Goal: Task Accomplishment & Management: Complete application form

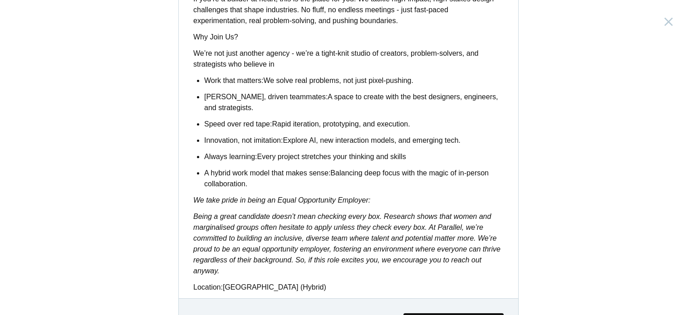
scroll to position [777, 0]
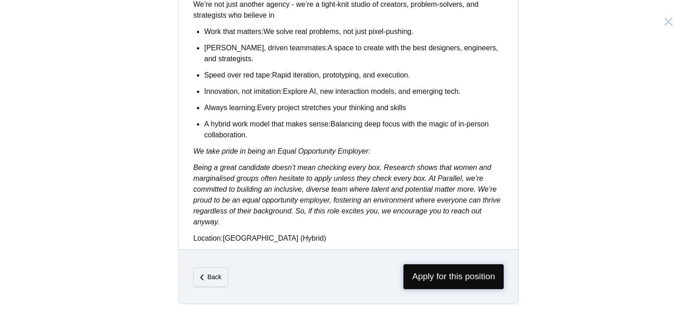
click at [432, 273] on span "Apply for this position" at bounding box center [453, 276] width 100 height 25
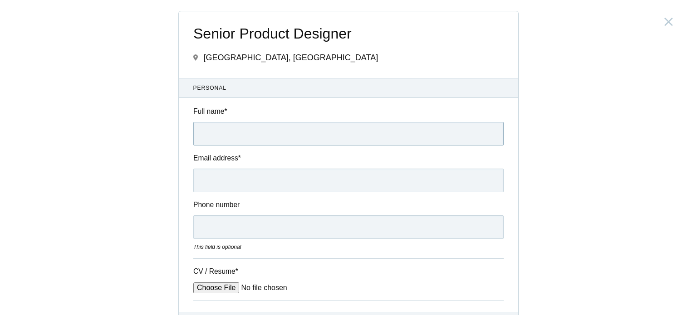
click at [257, 133] on input "Full name *" at bounding box center [348, 134] width 310 height 24
type input "[PERSON_NAME]"
type input "[EMAIL_ADDRESS][DOMAIN_NAME]"
click at [204, 224] on input "09164682189" at bounding box center [348, 227] width 310 height 24
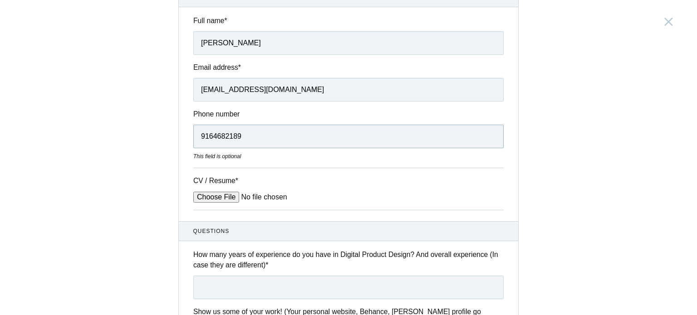
type input "9164682189"
click at [221, 193] on input "CV / Resume *" at bounding box center [261, 197] width 137 height 11
type input "C:\fakepath\Komal_Chandra_UXD_CV.pdf"
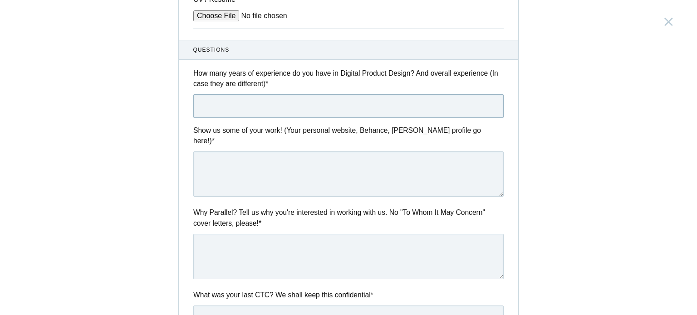
click at [274, 110] on input "text" at bounding box center [348, 106] width 310 height 24
type input "7"
click at [431, 159] on textarea at bounding box center [348, 173] width 310 height 45
click at [427, 162] on textarea at bounding box center [348, 173] width 310 height 45
paste textarea "[URL][DOMAIN_NAME]"
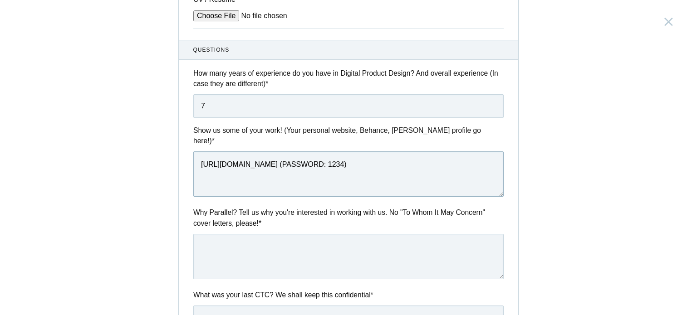
scroll to position [317, 0]
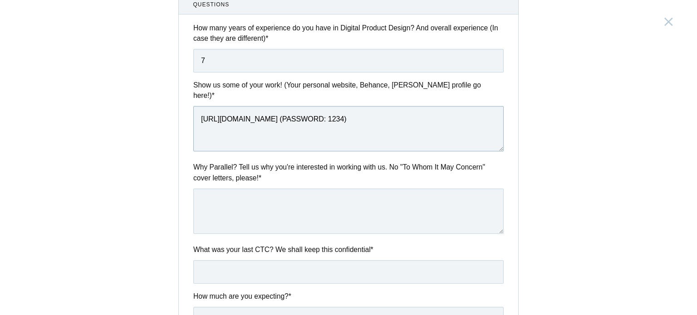
type textarea "[URL][DOMAIN_NAME] (PASSWORD: 1234)"
click at [334, 190] on textarea at bounding box center [348, 211] width 310 height 45
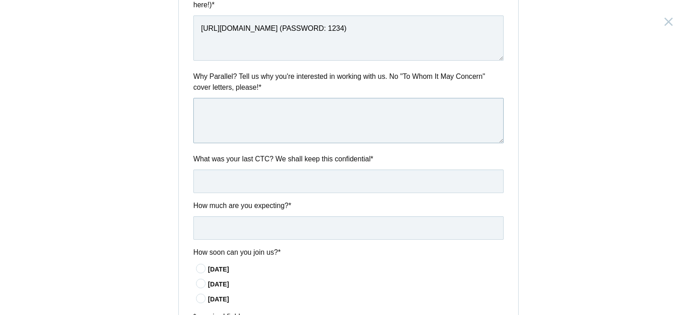
scroll to position [454, 0]
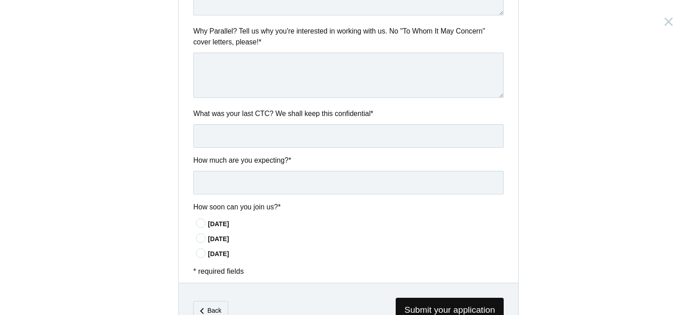
click at [208, 220] on div "[DATE]" at bounding box center [356, 225] width 296 height 10
click at [0, 0] on input"] "[DATE]" at bounding box center [0, 0] width 0 height 0
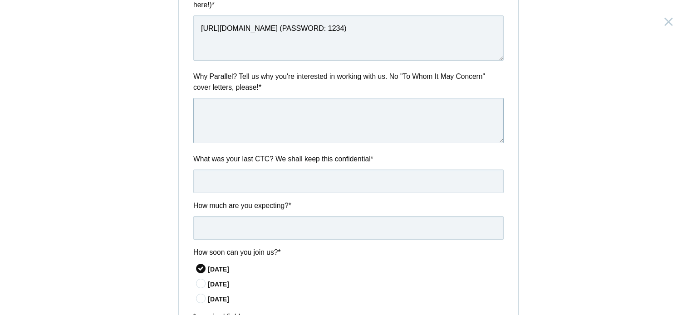
click at [301, 117] on textarea at bounding box center [348, 120] width 310 height 45
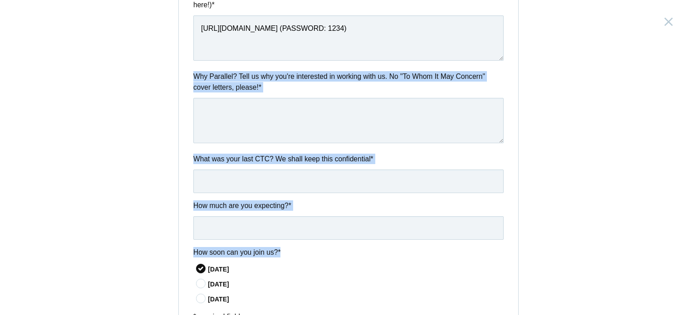
drag, startPoint x: 185, startPoint y: 58, endPoint x: 332, endPoint y: 238, distance: 232.4
click at [332, 238] on div "Questions How many years of experience do you have in Digital Product Design? A…" at bounding box center [348, 104] width 339 height 400
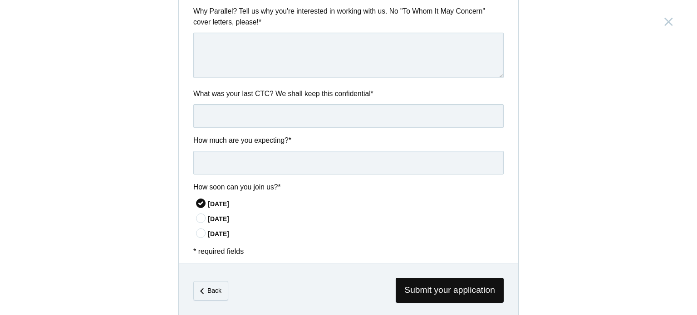
click at [305, 246] on div "* required fields Submit your application" at bounding box center [348, 252] width 339 height 12
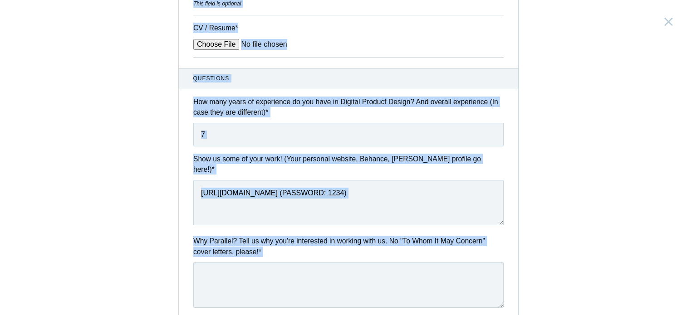
scroll to position [0, 0]
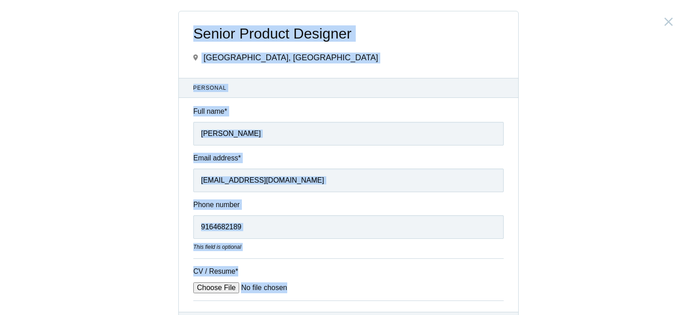
drag, startPoint x: 272, startPoint y: 243, endPoint x: 163, endPoint y: 21, distance: 246.6
click at [163, 21] on div "Senior Product Designer [GEOGRAPHIC_DATA], [GEOGRAPHIC_DATA] Submitting form fa…" at bounding box center [348, 157] width 697 height 315
copy form "Senior Product Designer [GEOGRAPHIC_DATA], [GEOGRAPHIC_DATA] Submitting form fa…"
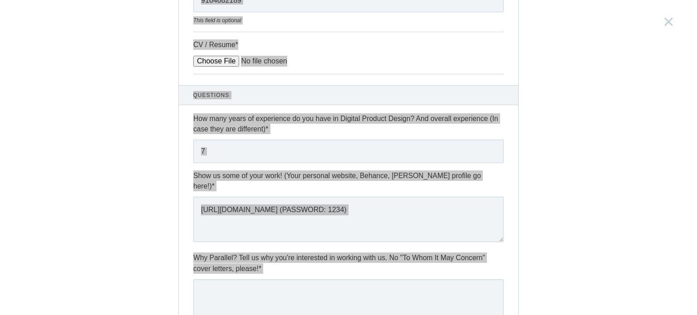
scroll to position [408, 0]
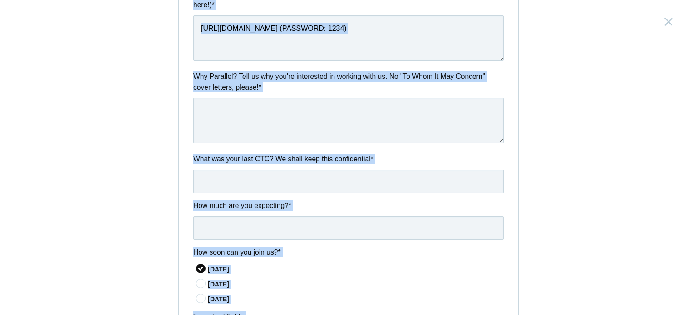
click at [573, 174] on div "Senior Product Designer [GEOGRAPHIC_DATA], [GEOGRAPHIC_DATA] Submitting form fa…" at bounding box center [348, 157] width 697 height 315
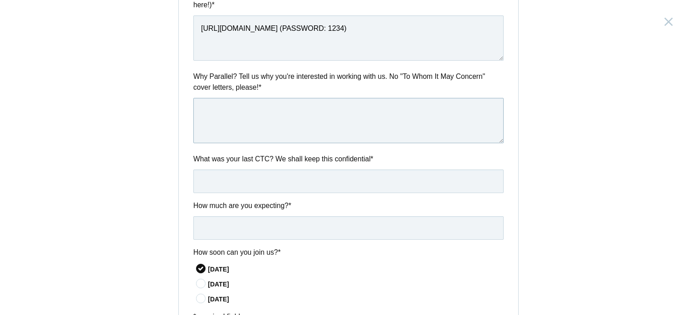
click at [344, 117] on textarea at bounding box center [348, 120] width 310 height 45
paste textarea ""I’m excited about Parallel because of its focus on building intuitive and mean…"
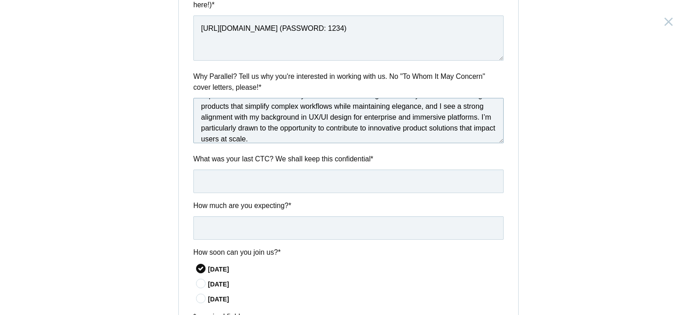
scroll to position [8, 0]
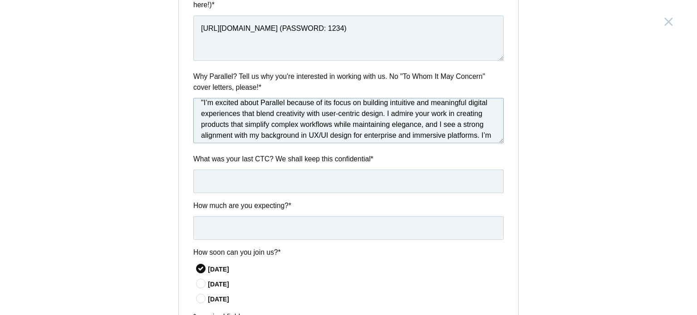
click at [200, 98] on textarea ""I’m excited about Parallel because of its focus on building intuitive and mean…" at bounding box center [348, 120] width 310 height 45
type textarea "I’m excited about Parallel because of its focus on building intuitive and meani…"
click at [316, 170] on input "text" at bounding box center [348, 182] width 310 height 24
type input "-"
click at [363, 216] on input "text" at bounding box center [348, 228] width 310 height 24
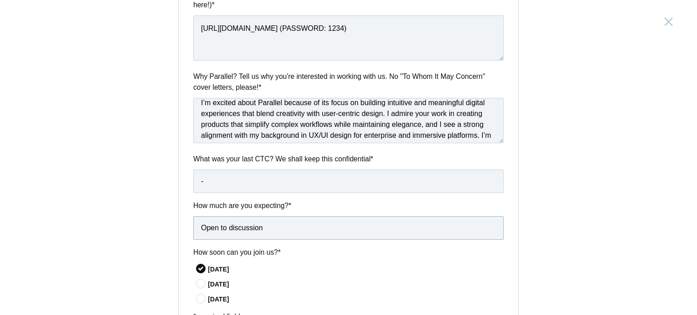
scroll to position [473, 0]
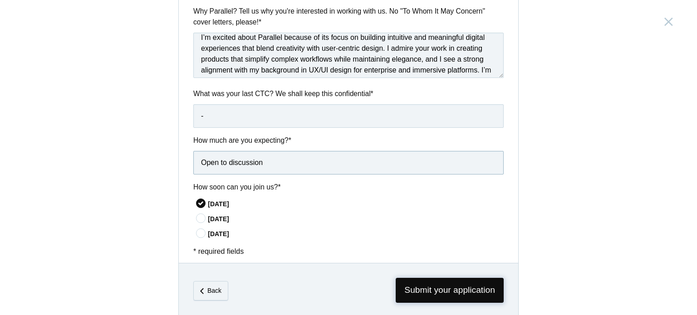
type input "Open to discussion"
click at [426, 281] on span "Submit your application" at bounding box center [449, 290] width 108 height 25
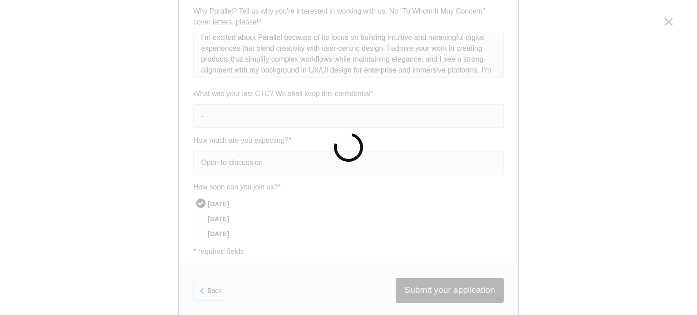
scroll to position [0, 0]
